Goal: Navigation & Orientation: Find specific page/section

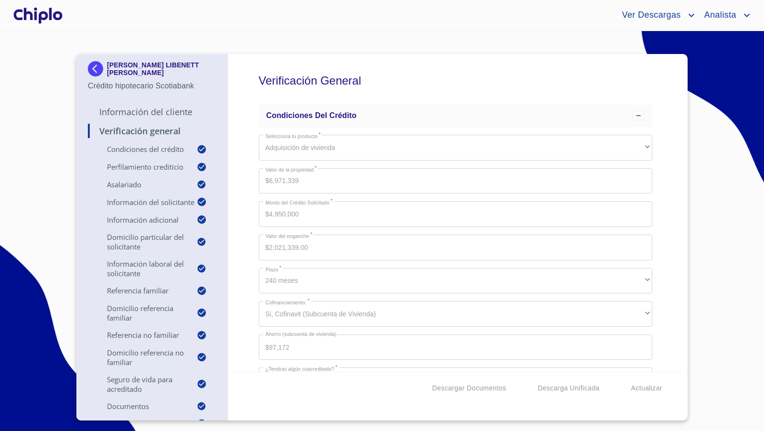
click at [43, 19] on div at bounding box center [37, 15] width 53 height 31
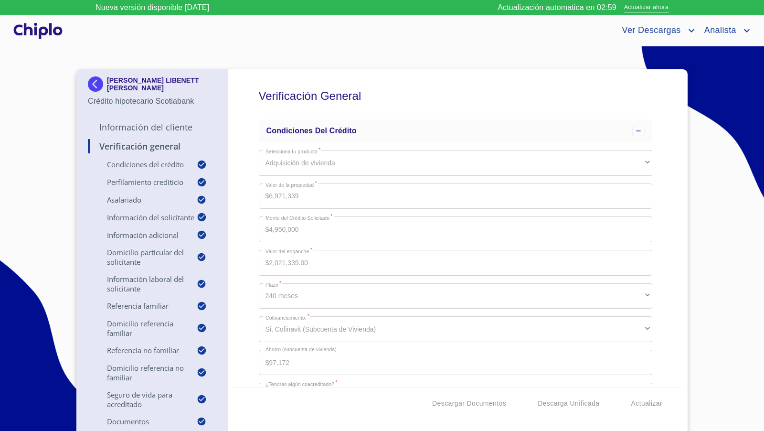
scroll to position [5116, 0]
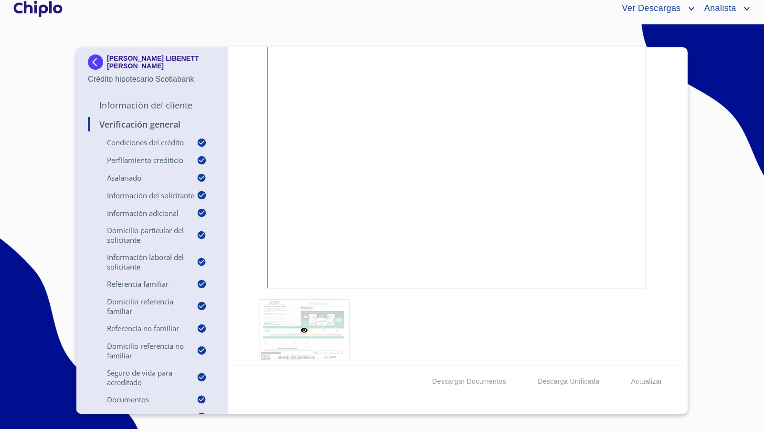
click at [54, 10] on div at bounding box center [37, 8] width 53 height 31
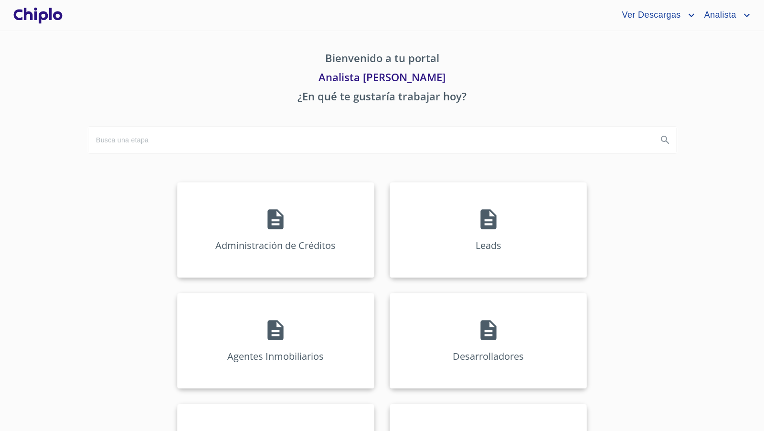
scroll to position [15, 0]
